Goal: Check status: Check status

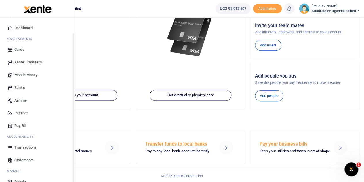
scroll to position [24, 0]
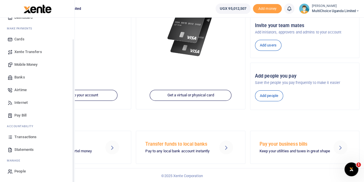
click at [20, 137] on span "Transactions" at bounding box center [25, 137] width 22 height 6
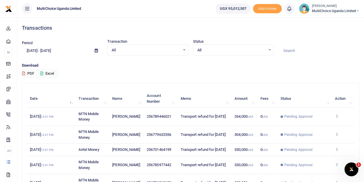
click at [336, 116] on icon at bounding box center [337, 116] width 4 height 4
click at [323, 122] on link "View details" at bounding box center [316, 126] width 46 height 8
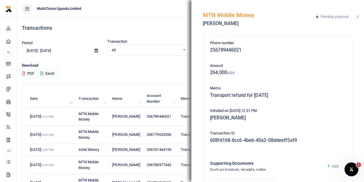
click at [356, 18] on button "Close" at bounding box center [358, 17] width 4 height 4
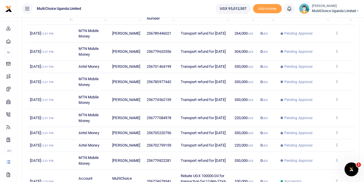
scroll to position [143, 0]
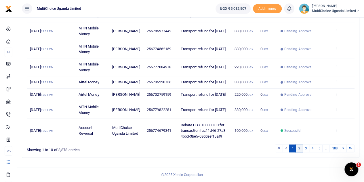
click at [300, 148] on link "2" at bounding box center [299, 148] width 7 height 8
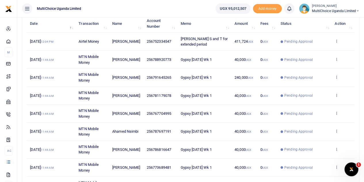
scroll to position [28, 0]
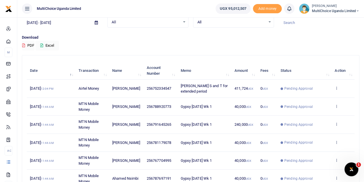
click at [269, 23] on div "All Select an option..." at bounding box center [234, 22] width 80 height 6
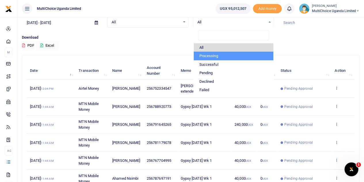
click at [215, 54] on li "Processing" at bounding box center [234, 56] width 80 height 9
select select "PROCESSING"
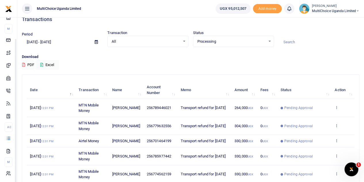
scroll to position [0, 0]
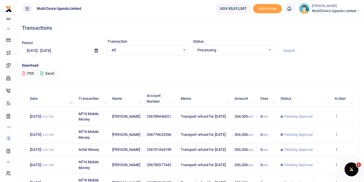
click at [42, 71] on icon at bounding box center [41, 73] width 3 height 4
